Goal: Information Seeking & Learning: Learn about a topic

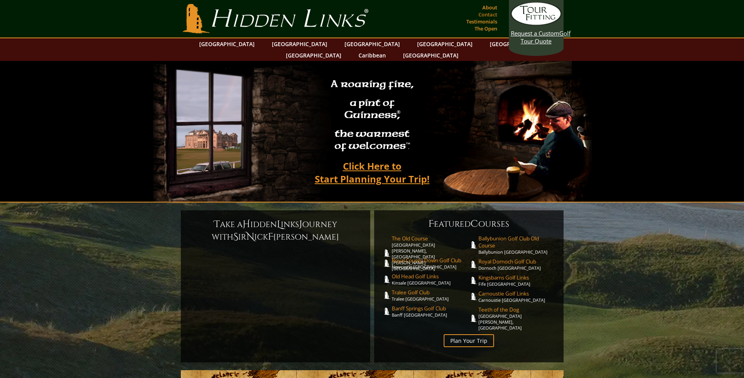
click at [487, 13] on link "Contact" at bounding box center [487, 14] width 23 height 11
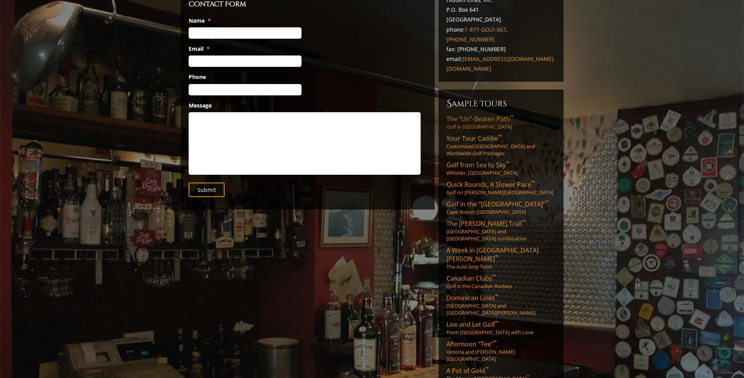
scroll to position [117, 0]
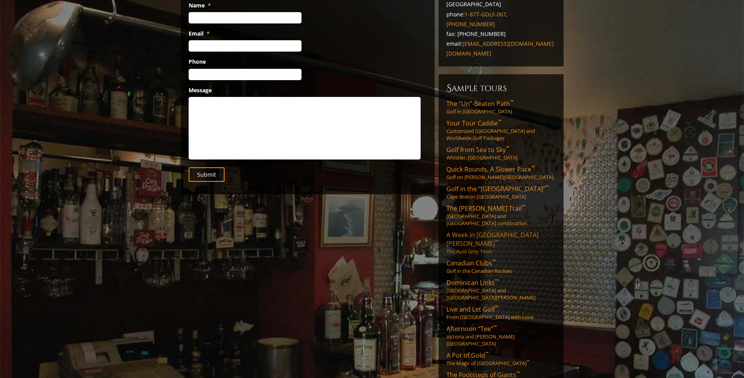
click at [465, 230] on span "A Week in St. Andrews ™" at bounding box center [492, 238] width 92 height 17
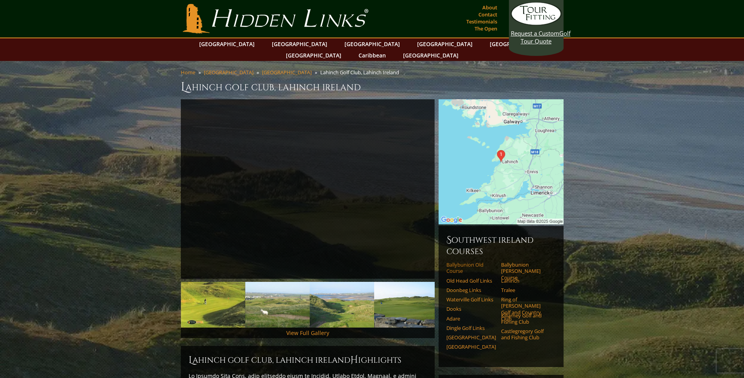
click at [457, 261] on link "Ballybunion Old Course" at bounding box center [471, 267] width 50 height 13
